Goal: Task Accomplishment & Management: Use online tool/utility

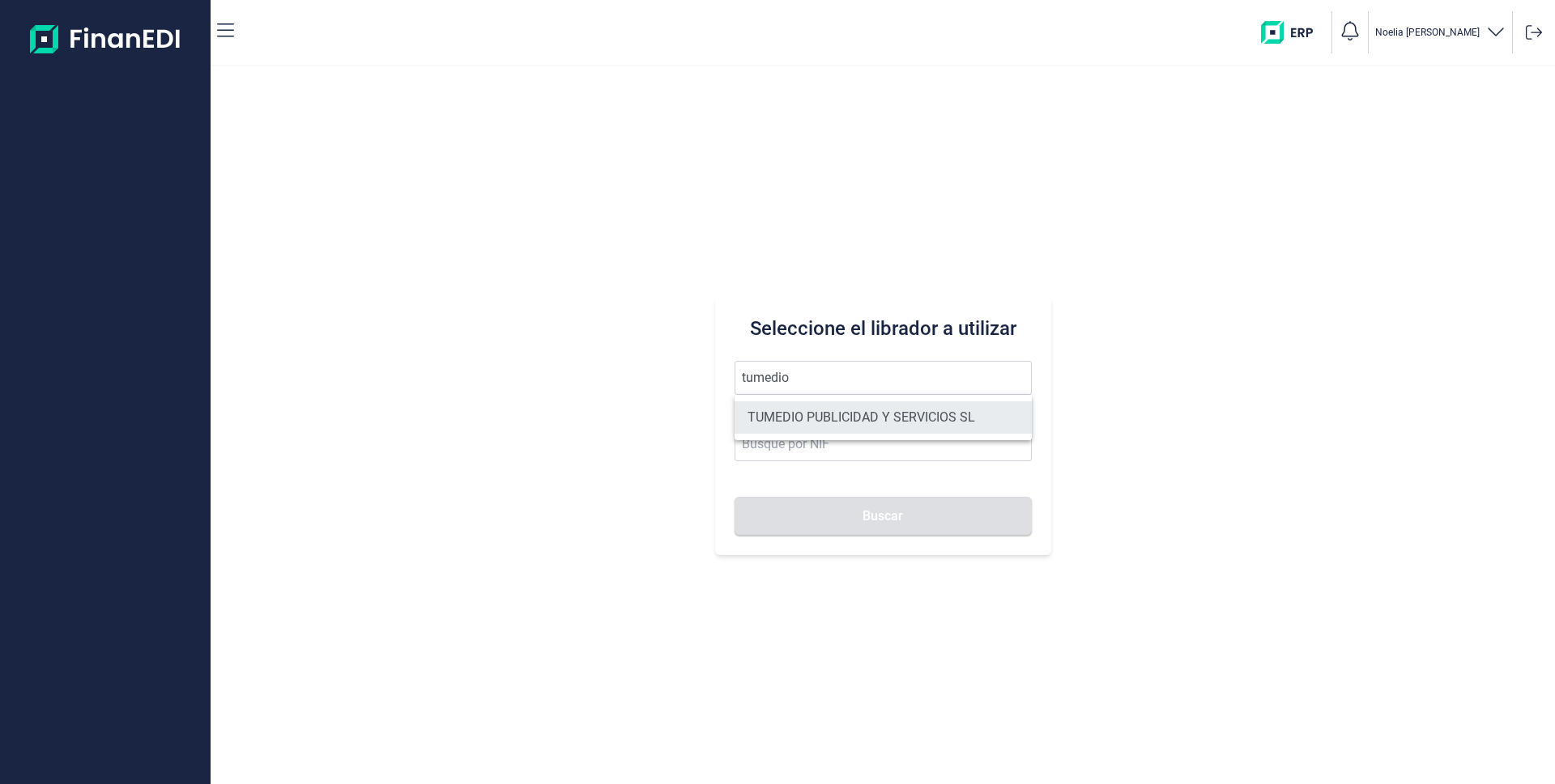
click at [821, 414] on li "TUMEDIO PUBLICIDAD Y SERVICIOS SL" at bounding box center [883, 417] width 297 height 32
type input "TUMEDIO PUBLICIDAD Y SERVICIOS SL"
type input "B86892080"
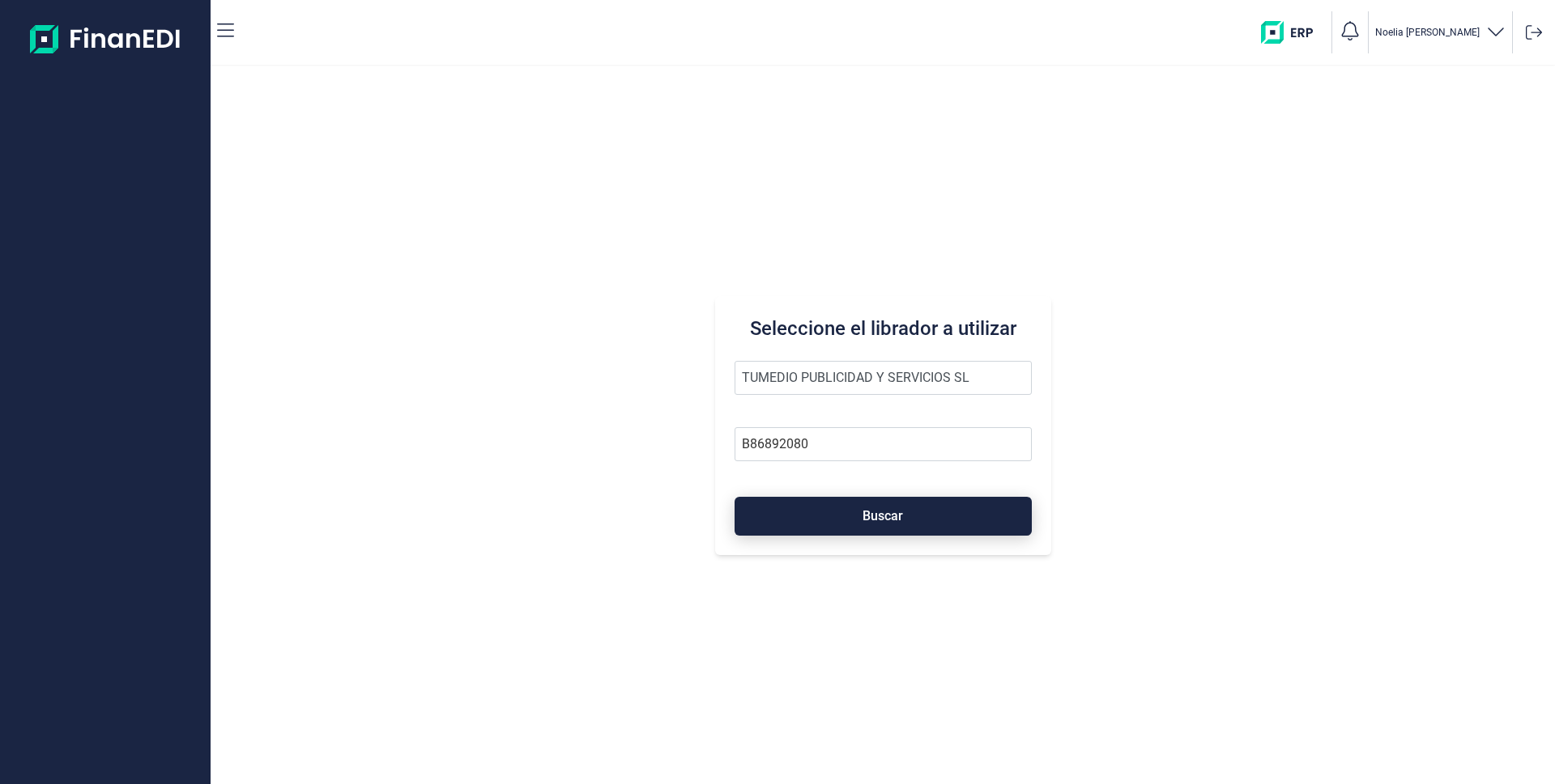
click at [861, 501] on button "Buscar" at bounding box center [883, 517] width 297 height 39
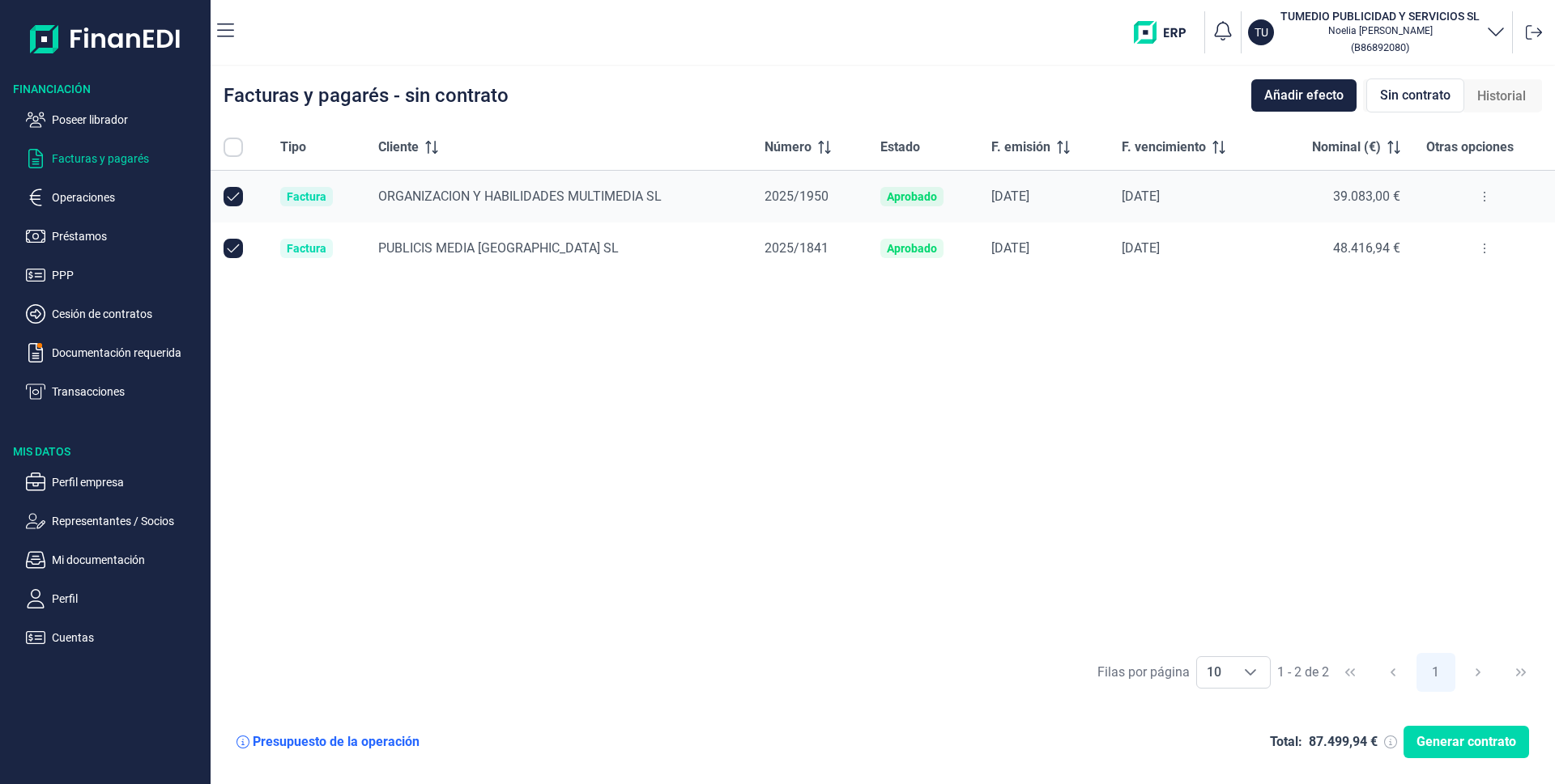
checkbox input "true"
click at [108, 155] on p "Facturas y pagarés" at bounding box center [127, 158] width 152 height 19
